Goal: Information Seeking & Learning: Understand process/instructions

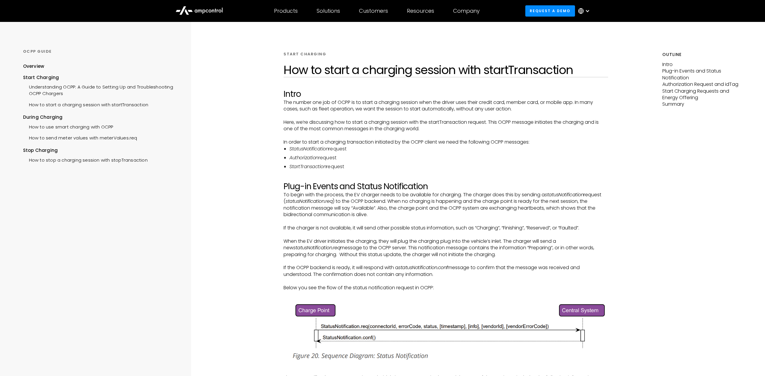
click at [400, 189] on h2 "Plug-in Events and Status Notification" at bounding box center [446, 186] width 325 height 10
click at [410, 224] on p "‍" at bounding box center [446, 221] width 325 height 7
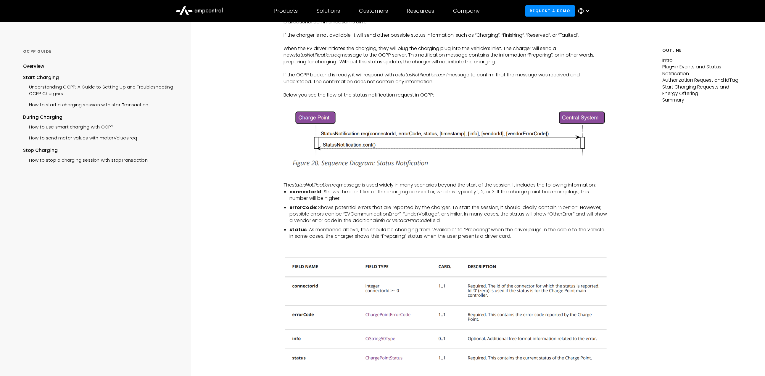
scroll to position [266, 0]
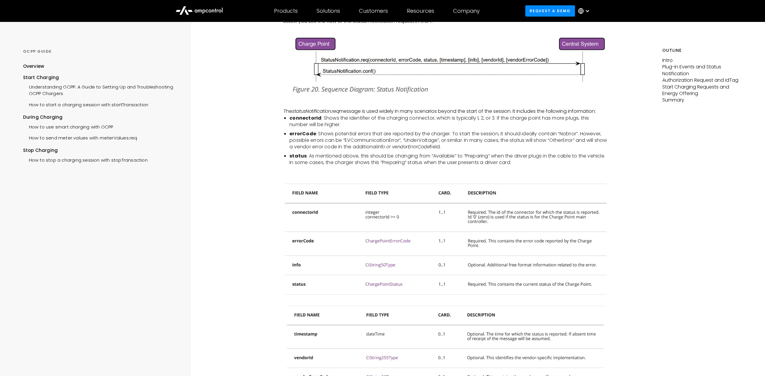
click at [577, 162] on li "status : As mentioned above, this should be changing from “Available” to “Prepa…" at bounding box center [449, 159] width 319 height 13
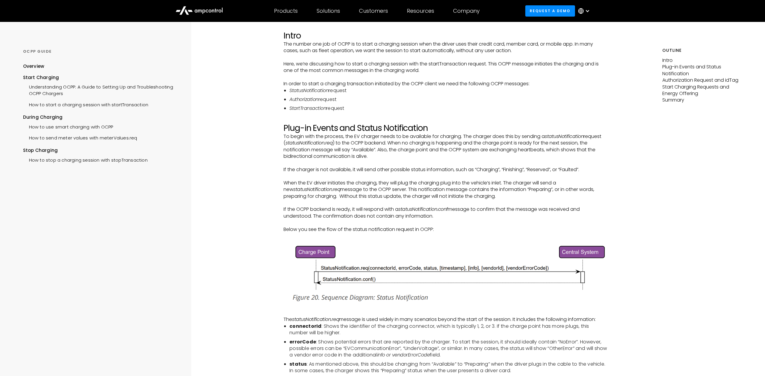
scroll to position [0, 0]
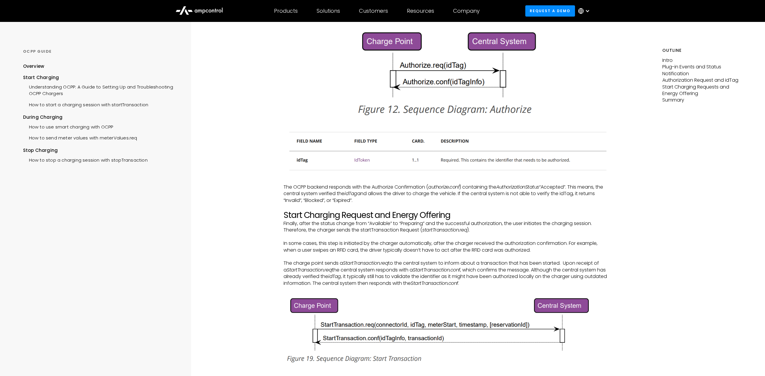
scroll to position [799, 0]
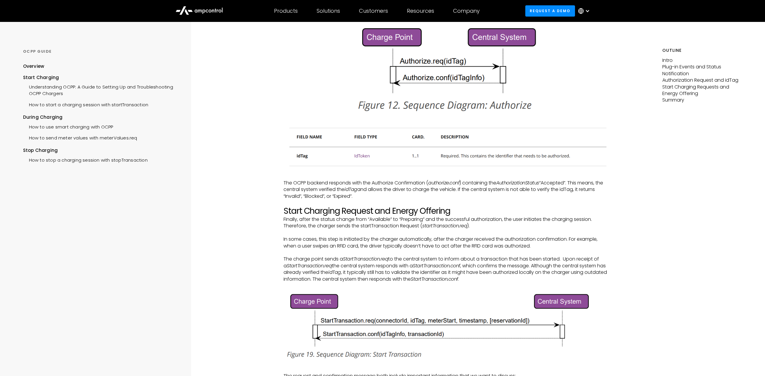
click at [645, 190] on div "START CHARGING How to start a charging session with startTransaction Intro The …" at bounding box center [446, 127] width 433 height 1808
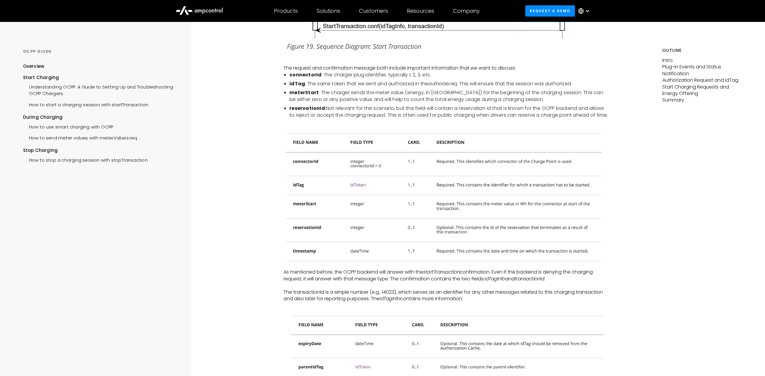
scroll to position [1125, 0]
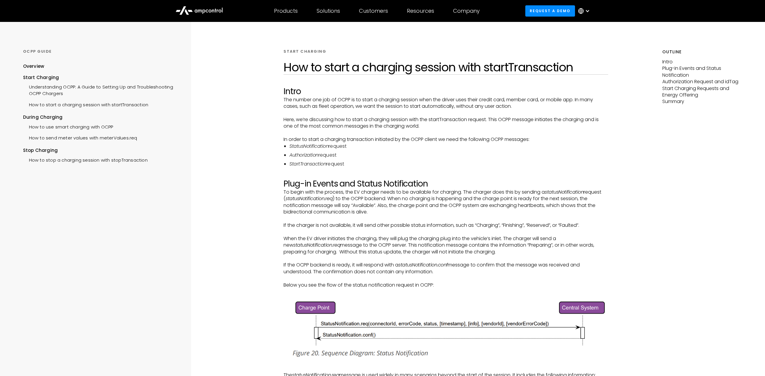
scroll to position [0, 0]
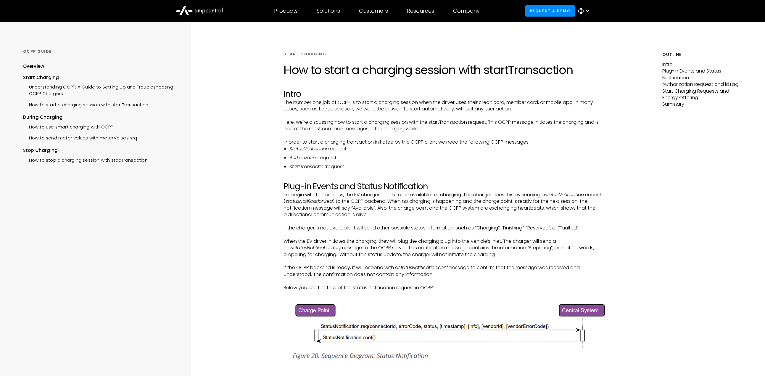
click at [480, 180] on p "‍" at bounding box center [446, 178] width 325 height 7
